Goal: Task Accomplishment & Management: Manage account settings

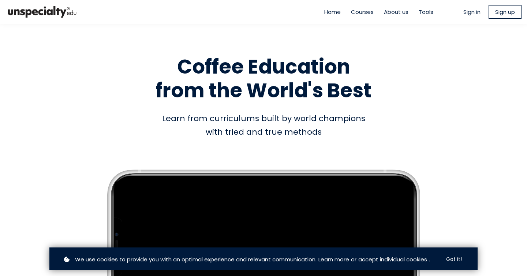
click at [470, 12] on span "Sign in" at bounding box center [472, 12] width 17 height 8
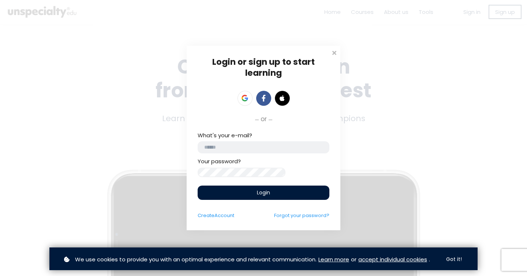
click at [247, 158] on div "Your password?" at bounding box center [264, 167] width 132 height 20
click at [247, 149] on input "email" at bounding box center [264, 147] width 132 height 12
type input "**********"
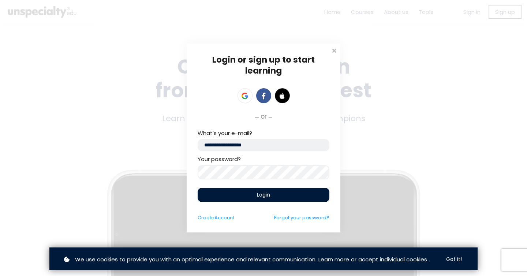
click at [266, 193] on span "Login" at bounding box center [263, 195] width 13 height 8
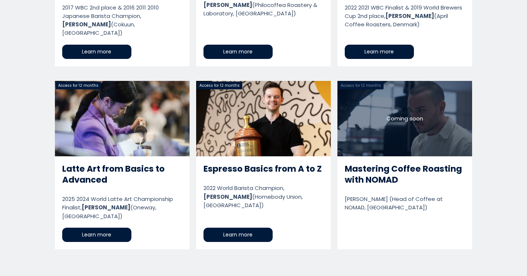
scroll to position [658, 0]
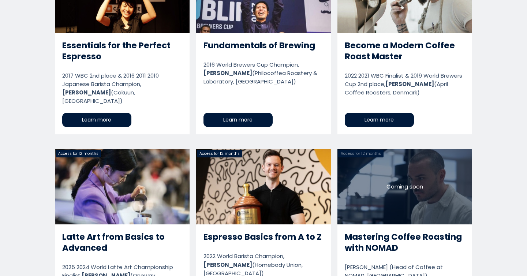
click at [393, 184] on link "Mastering Coffee Roasting with NOMAD" at bounding box center [405, 233] width 135 height 168
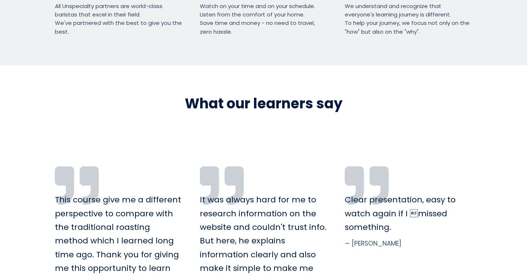
scroll to position [1705, 0]
